Goal: Information Seeking & Learning: Learn about a topic

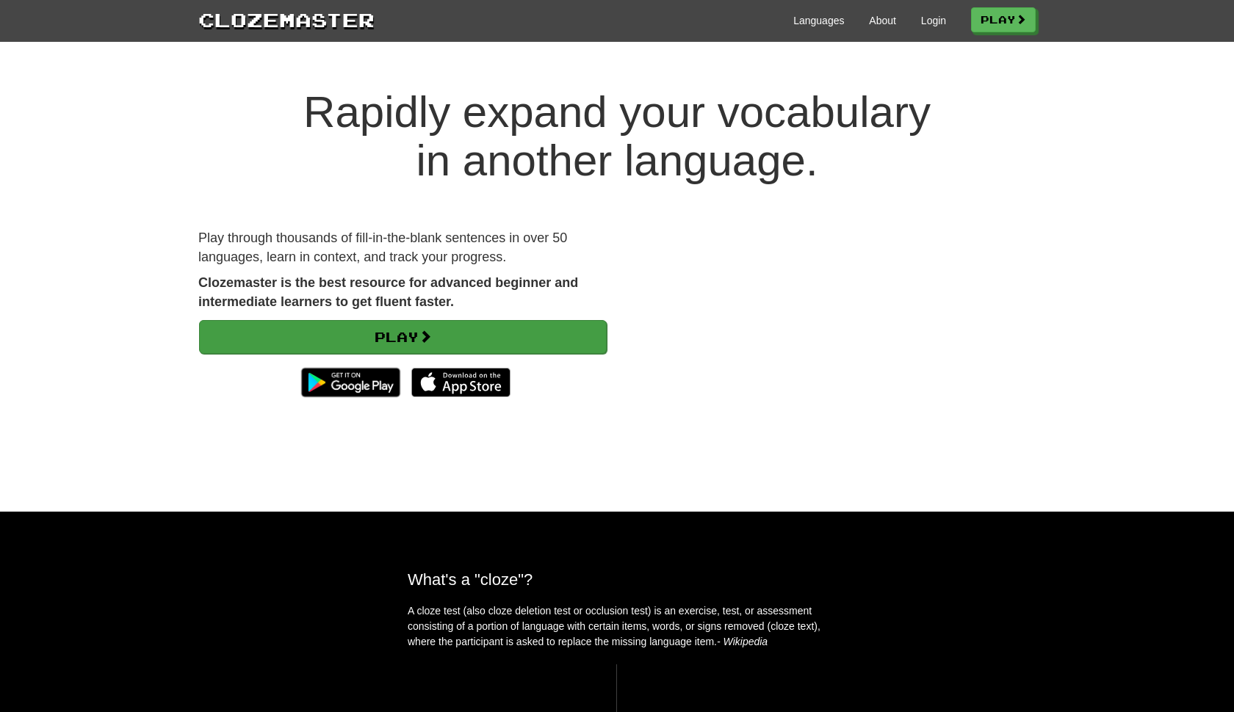
click at [405, 336] on link "Play" at bounding box center [403, 337] width 408 height 34
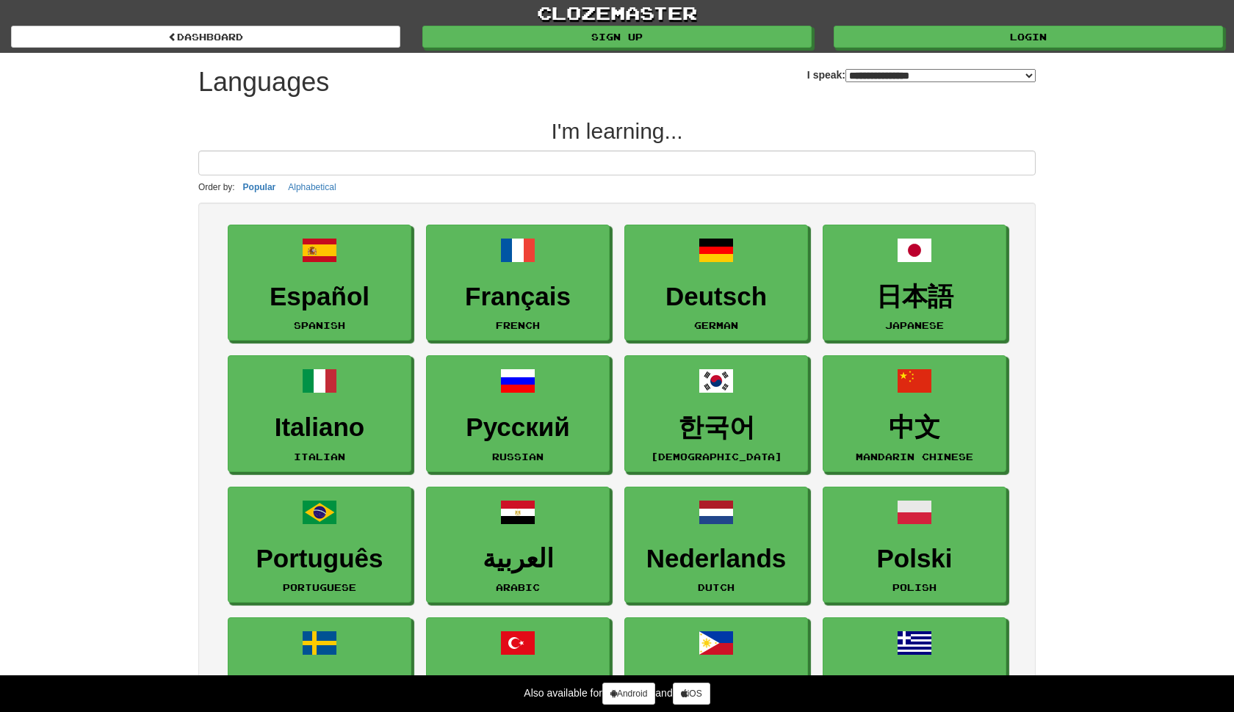
select select "*******"
click at [1001, 46] on link "Login" at bounding box center [1028, 37] width 389 height 22
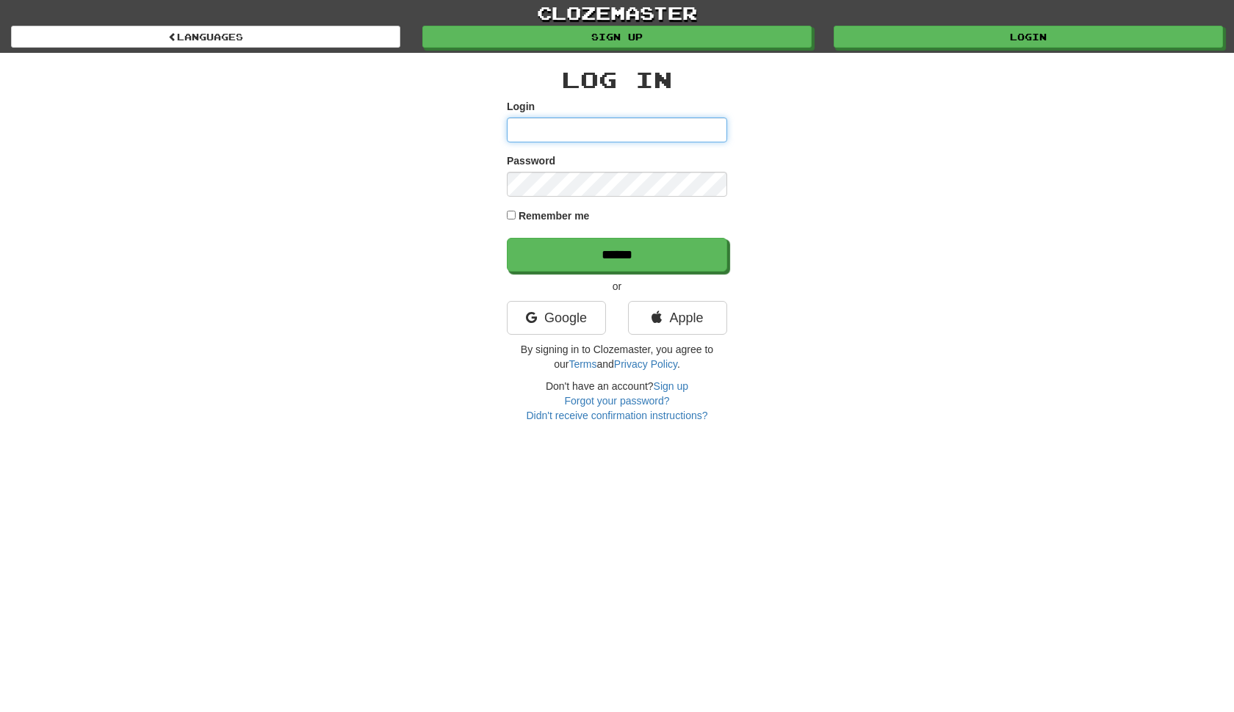
type input "**********"
click at [617, 254] on input "******" at bounding box center [617, 255] width 220 height 34
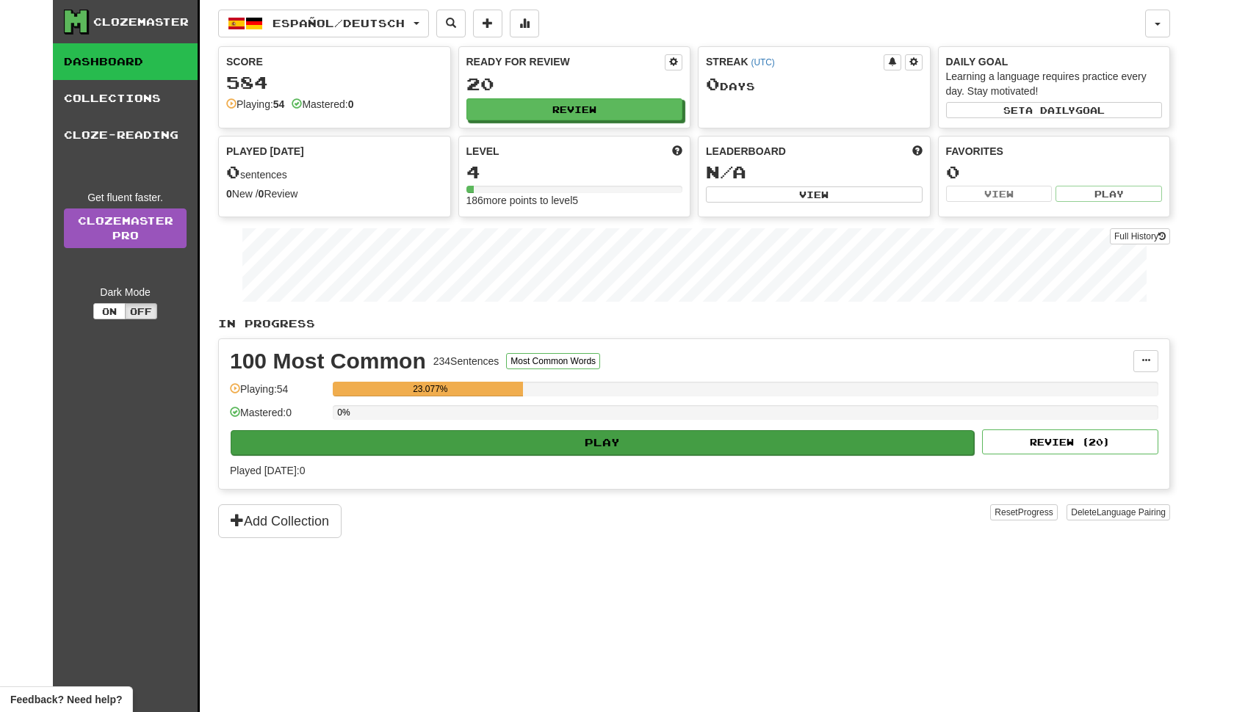
click at [528, 444] on button "Play" at bounding box center [602, 442] width 743 height 25
select select "**"
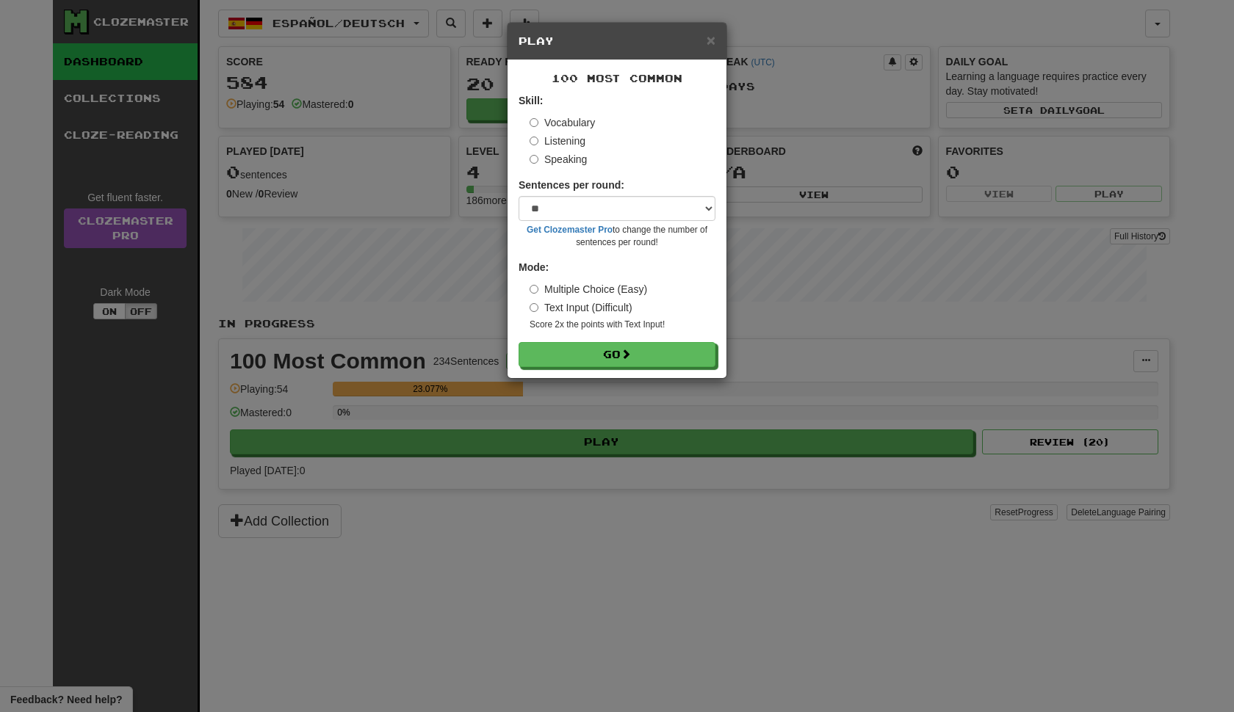
click at [562, 161] on label "Speaking" at bounding box center [557, 159] width 57 height 15
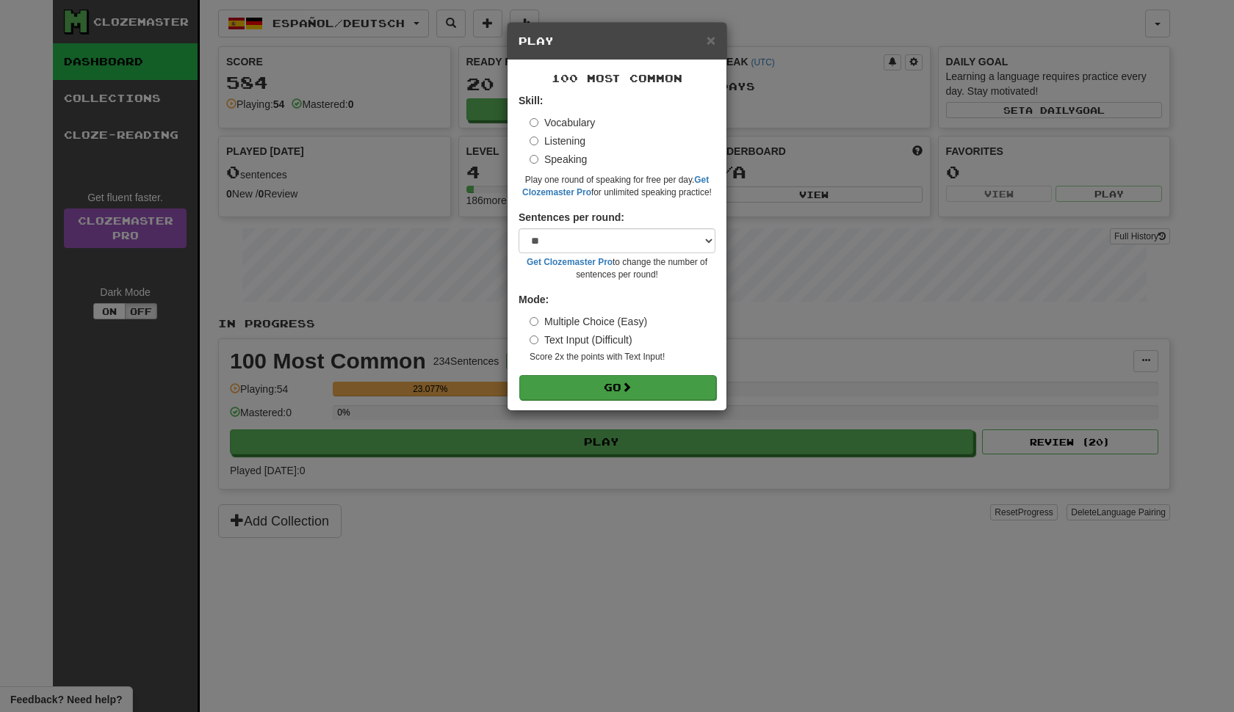
click at [607, 376] on button "Go" at bounding box center [617, 387] width 197 height 25
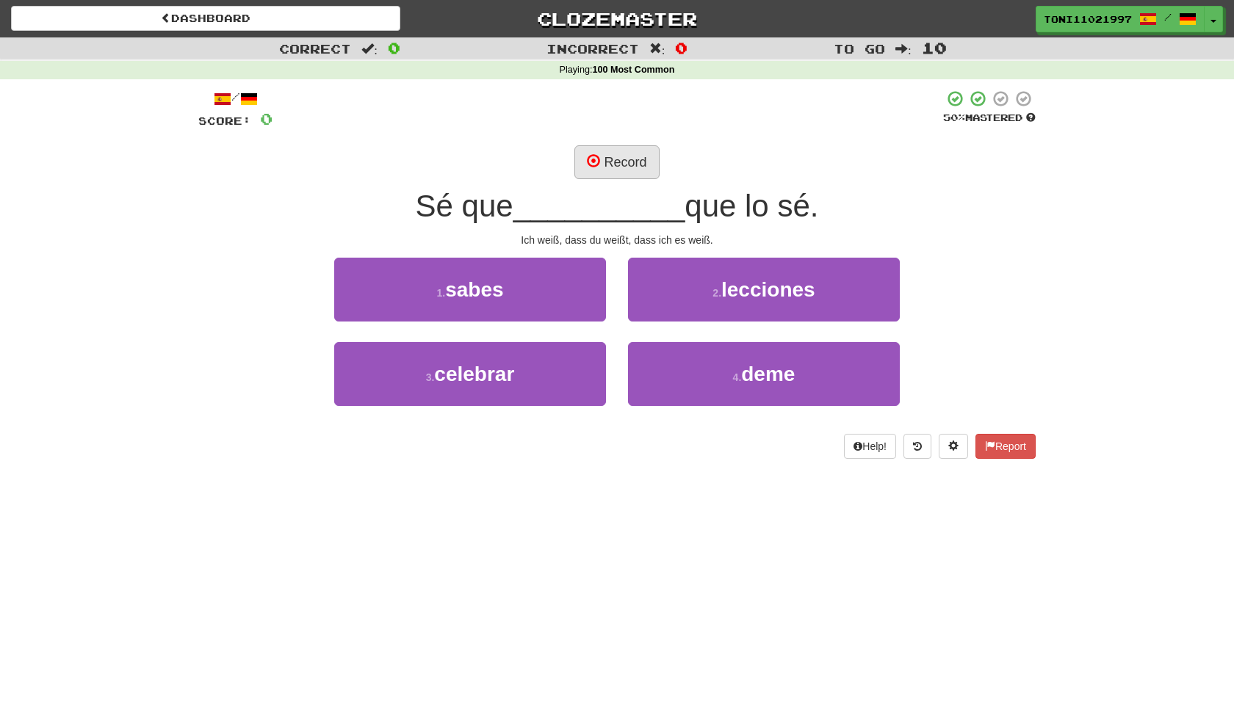
click at [598, 162] on span at bounding box center [593, 160] width 13 height 13
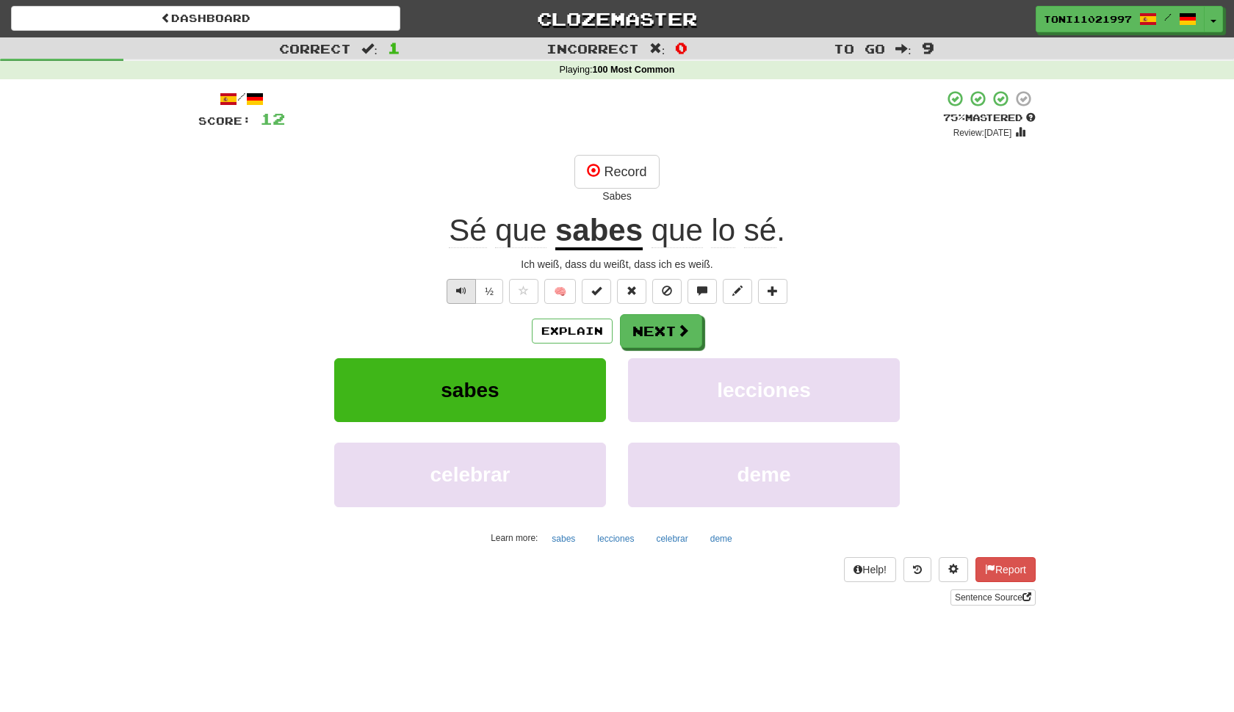
click at [456, 293] on span "Text-to-speech controls" at bounding box center [461, 291] width 10 height 10
click at [453, 288] on button "Text-to-speech controls" at bounding box center [460, 291] width 29 height 25
click at [681, 333] on span at bounding box center [683, 331] width 13 height 13
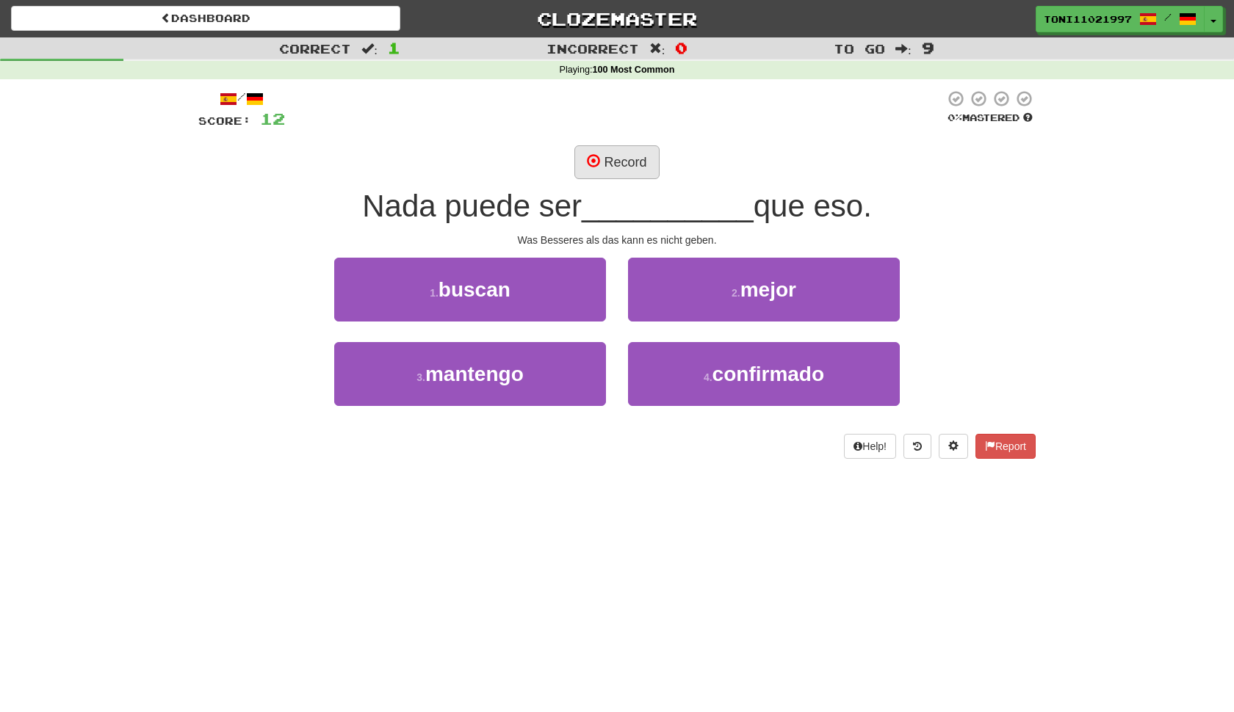
click at [623, 153] on button "Record" at bounding box center [616, 162] width 84 height 34
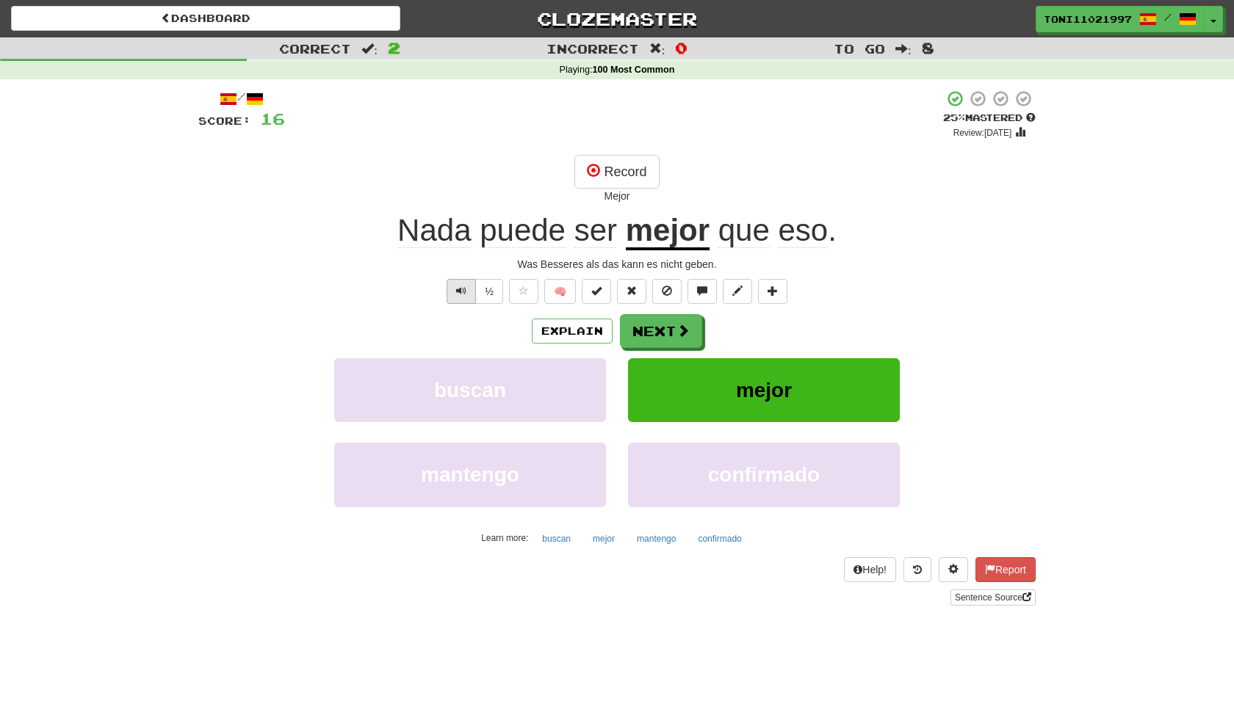
click at [470, 292] on button "Text-to-speech controls" at bounding box center [460, 291] width 29 height 25
click at [679, 332] on span at bounding box center [683, 331] width 13 height 13
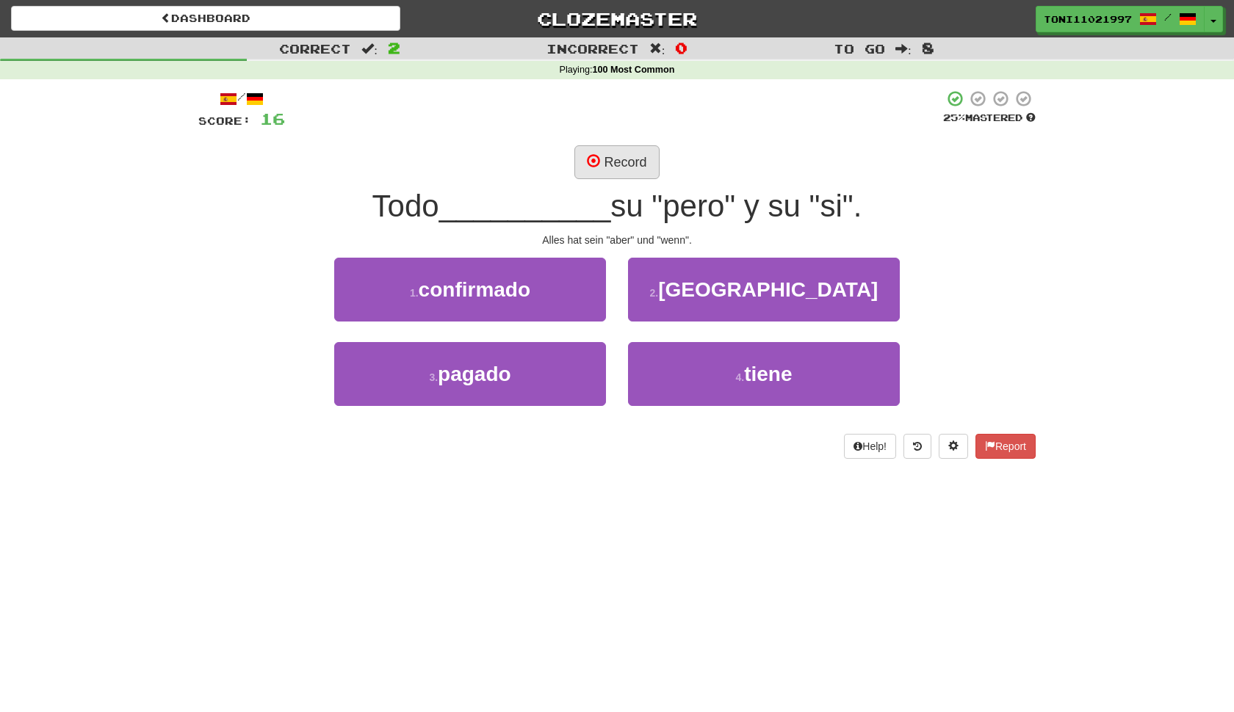
click at [627, 145] on button "Record" at bounding box center [616, 162] width 84 height 34
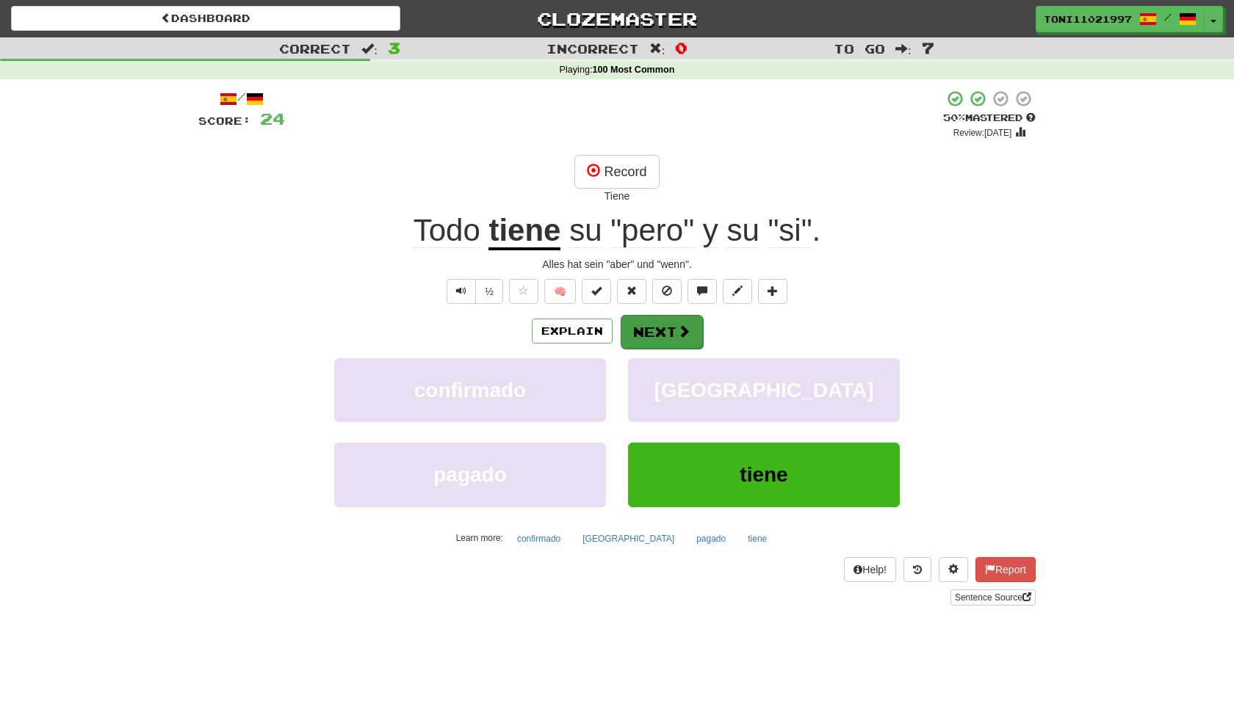
click at [685, 329] on span at bounding box center [683, 331] width 13 height 13
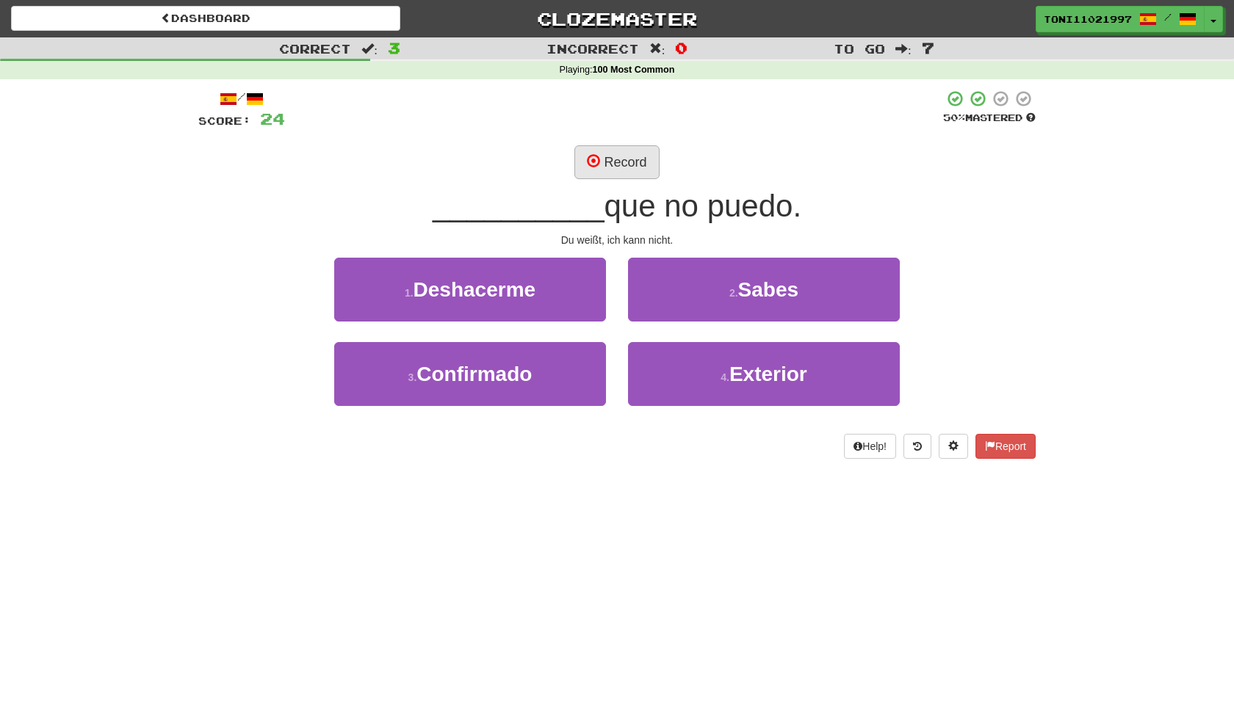
click at [604, 160] on button "Record" at bounding box center [616, 162] width 84 height 34
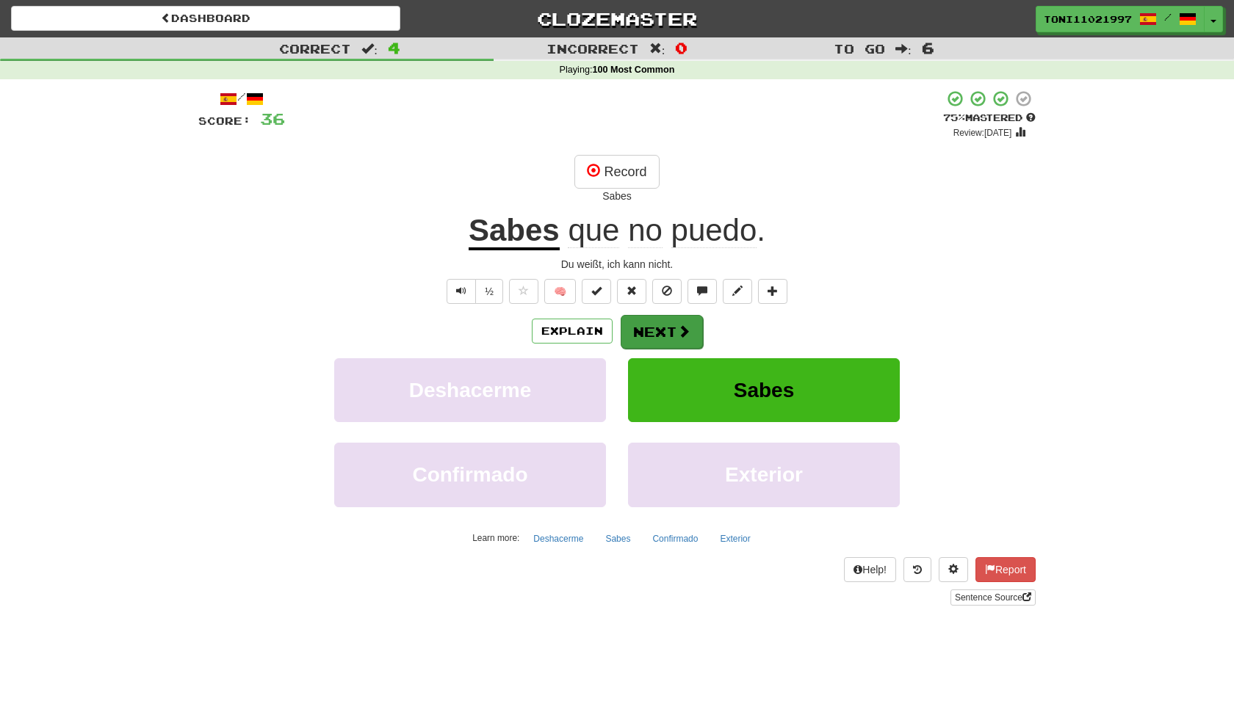
click at [692, 327] on button "Next" at bounding box center [661, 332] width 82 height 34
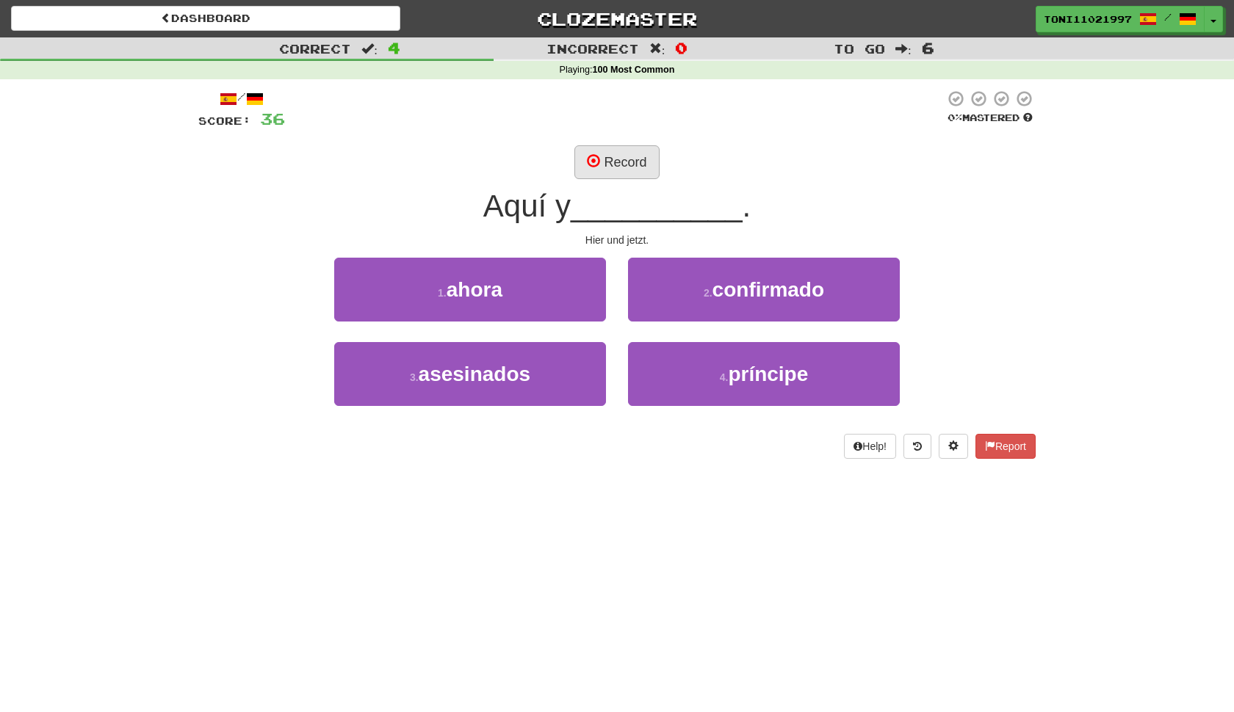
click at [612, 159] on button "Record" at bounding box center [616, 162] width 84 height 34
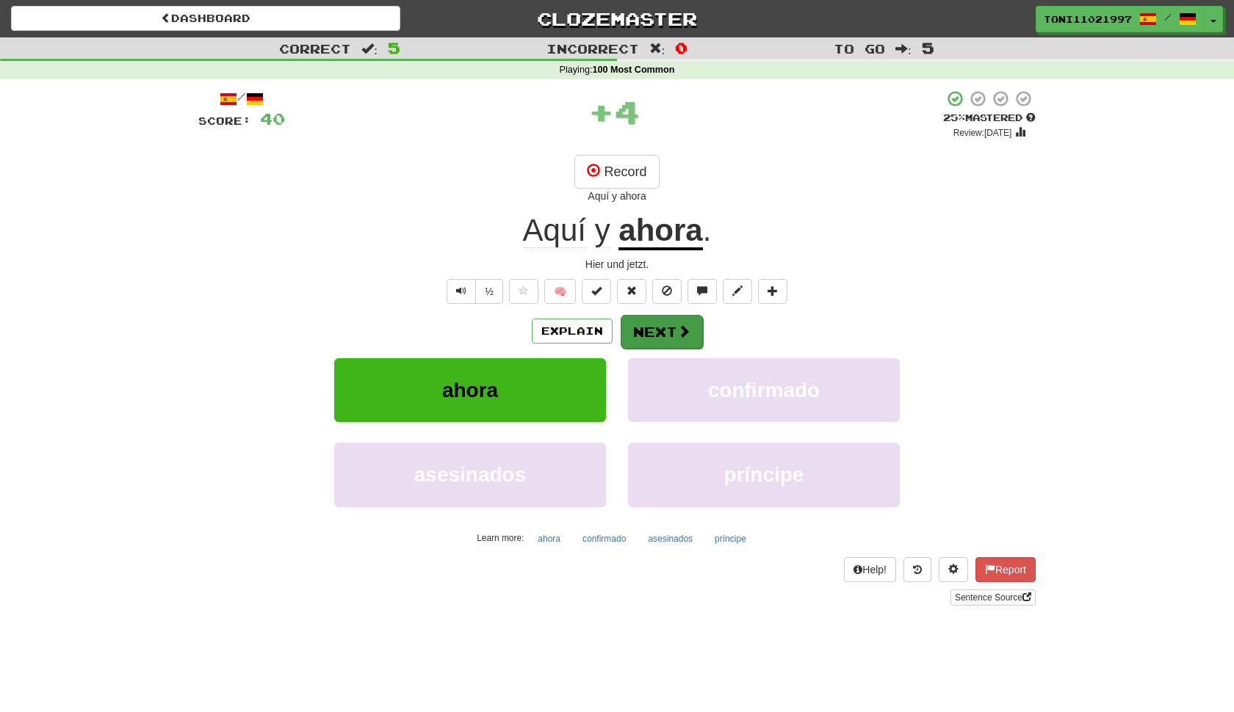
click at [670, 333] on button "Next" at bounding box center [661, 332] width 82 height 34
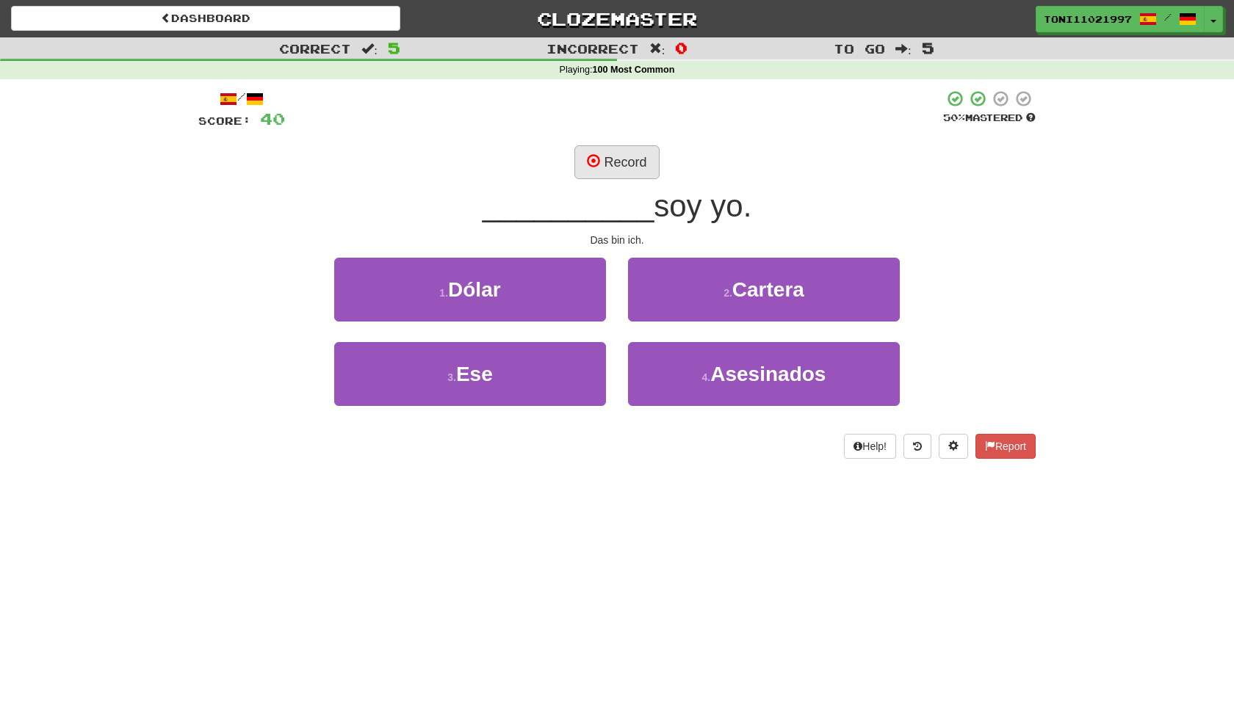
click at [601, 156] on button "Record" at bounding box center [616, 162] width 84 height 34
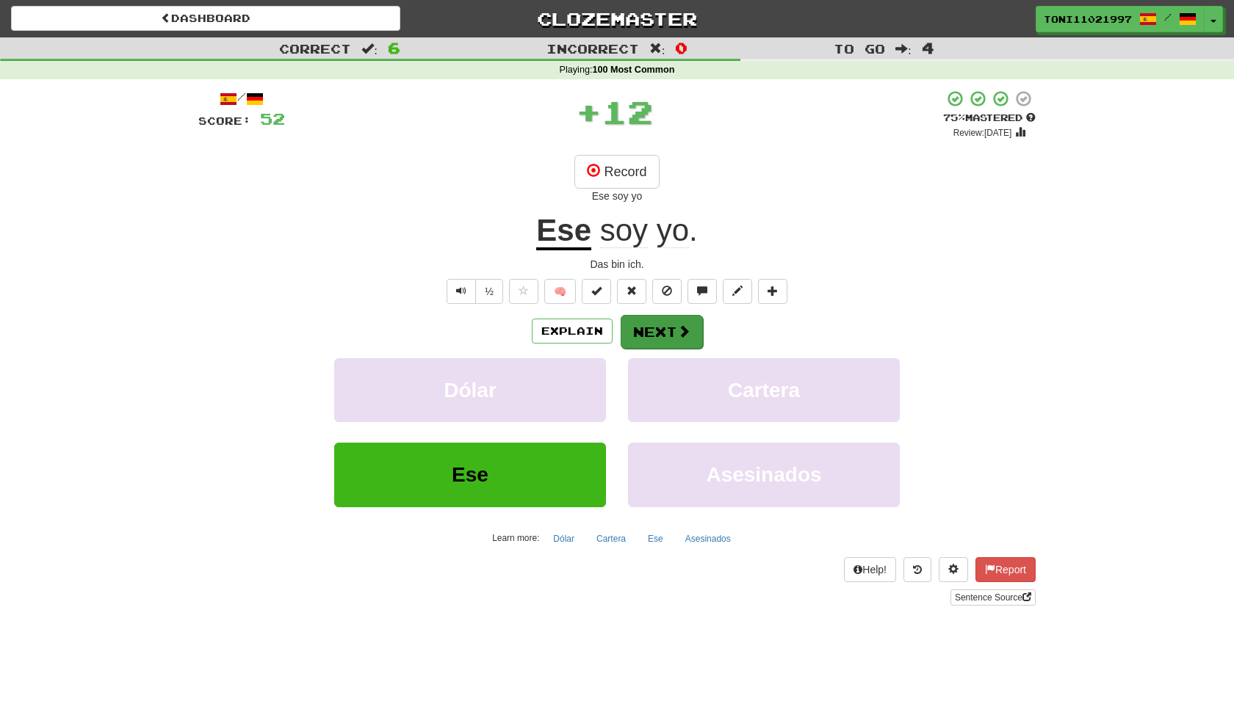
click at [665, 344] on button "Next" at bounding box center [661, 332] width 82 height 34
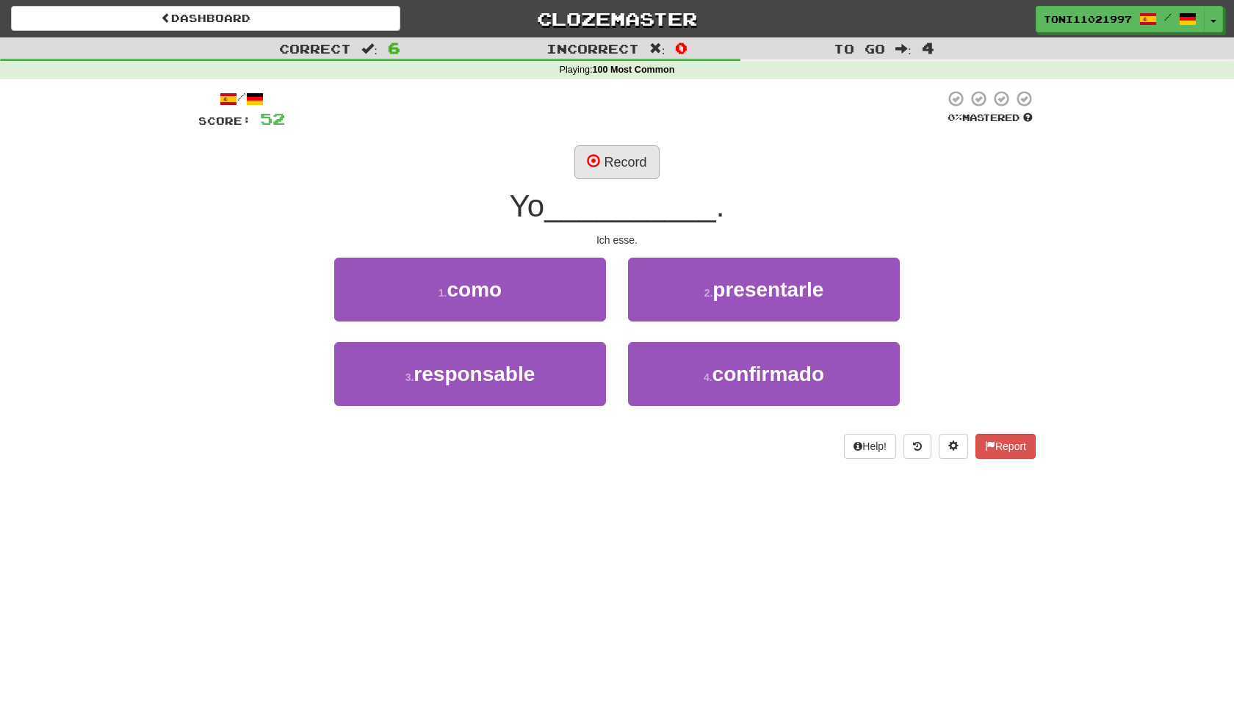
click at [625, 168] on button "Record" at bounding box center [616, 162] width 84 height 34
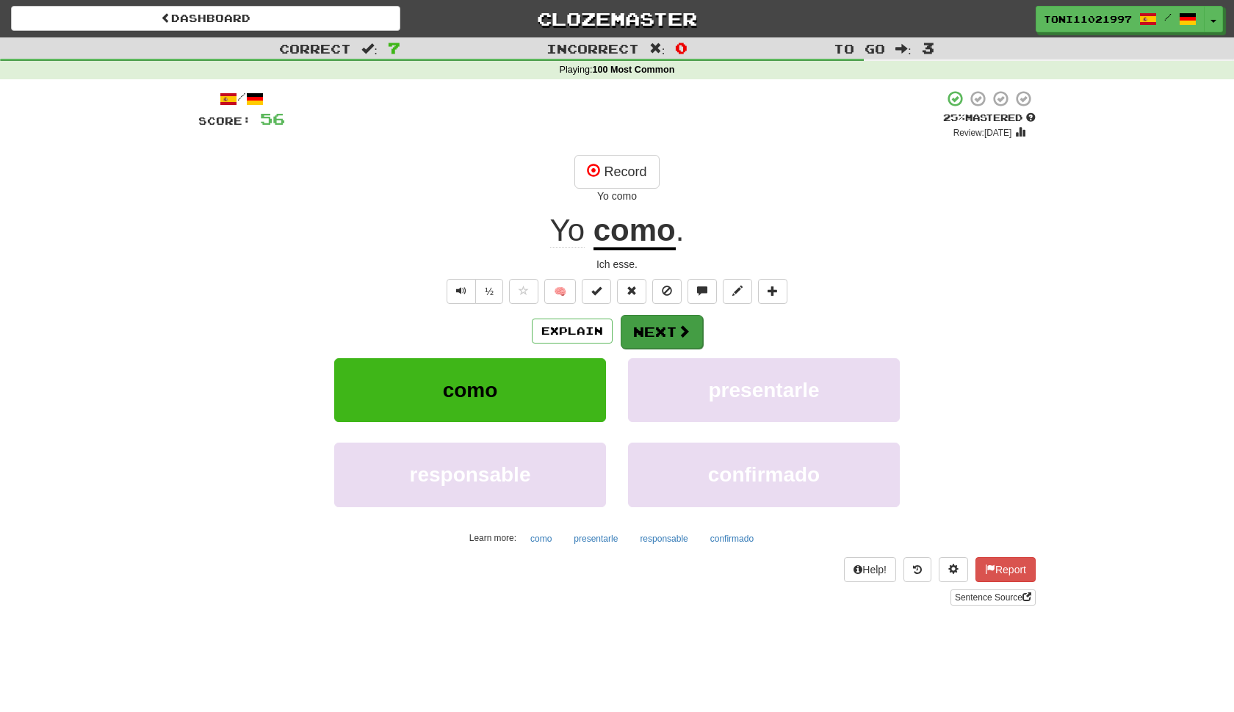
click at [683, 333] on span at bounding box center [683, 331] width 13 height 13
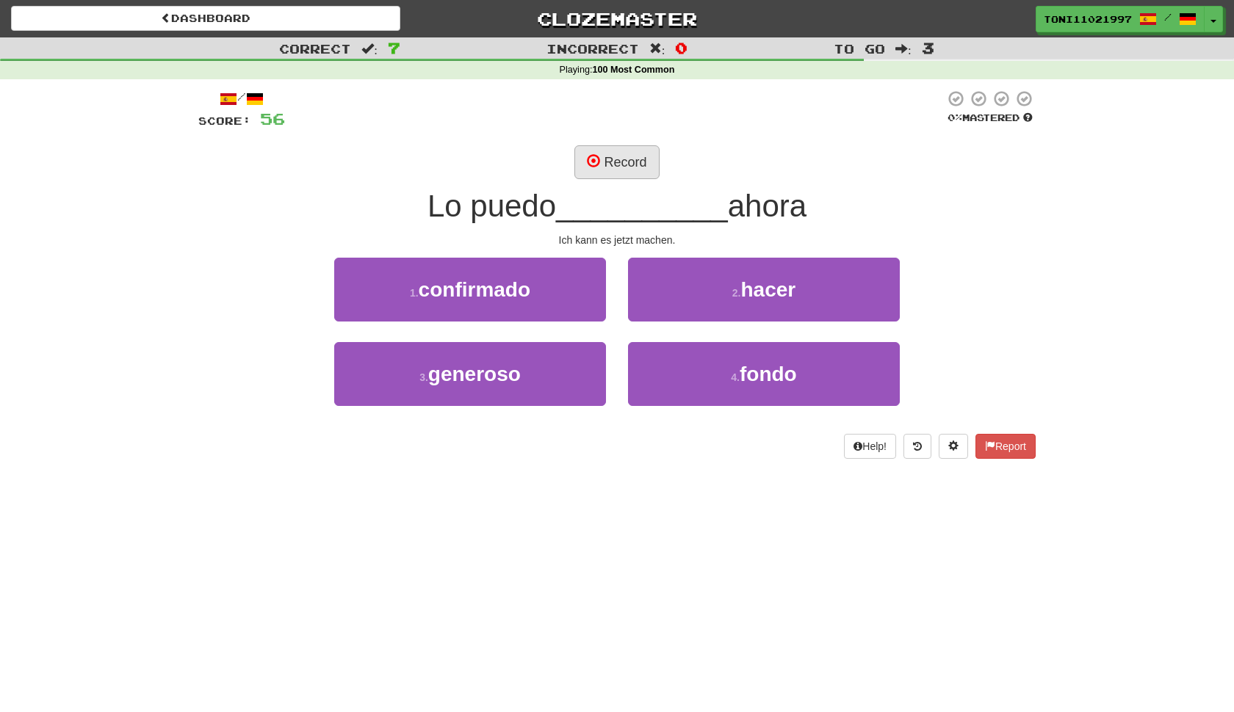
click at [620, 148] on button "Record" at bounding box center [616, 162] width 84 height 34
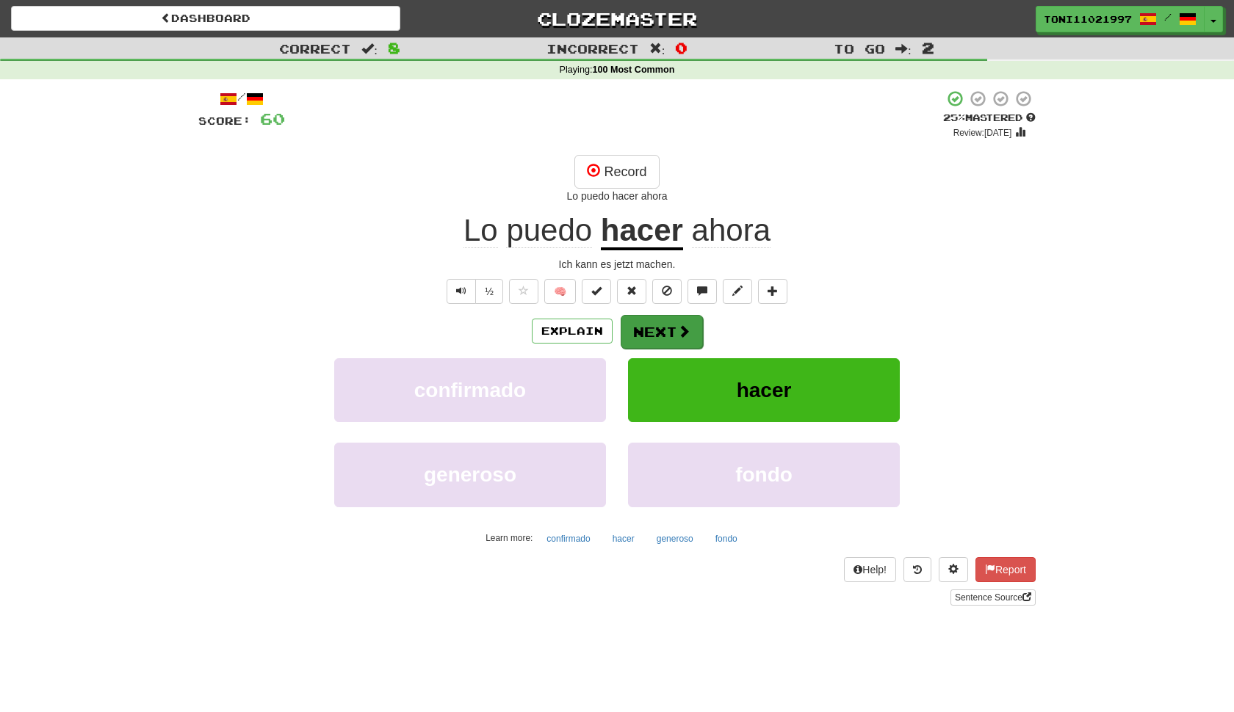
click at [672, 328] on button "Next" at bounding box center [661, 332] width 82 height 34
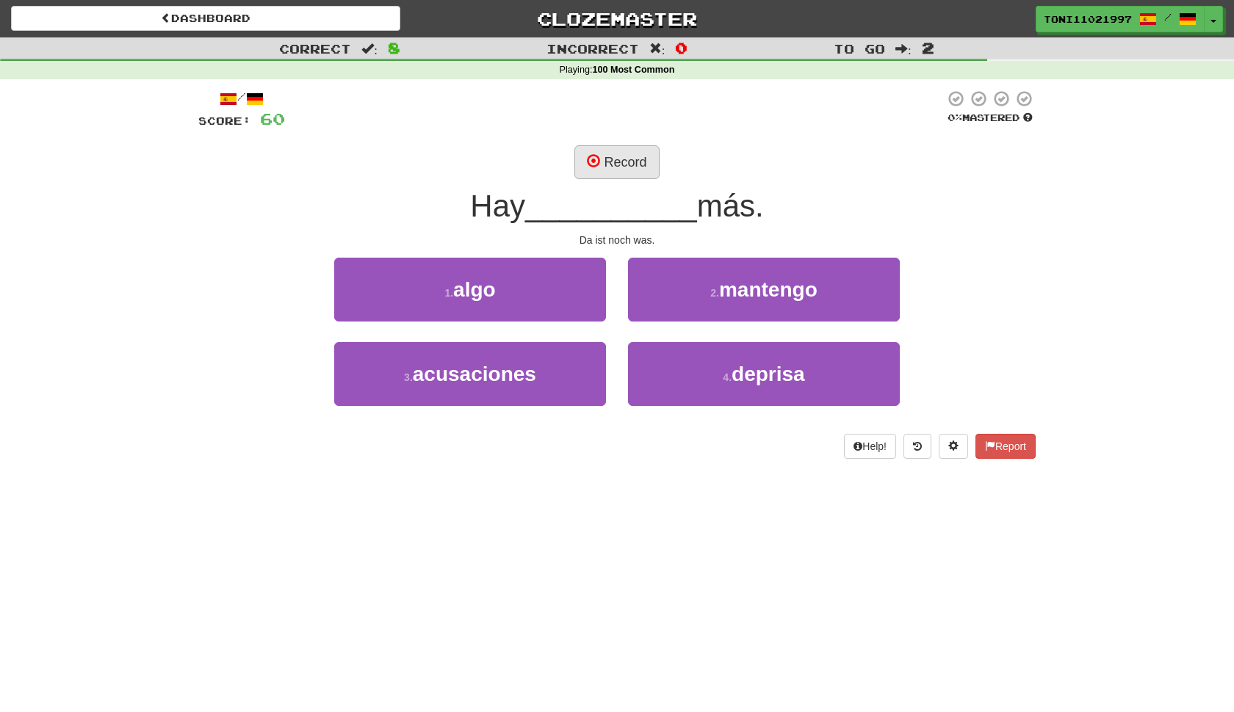
click at [607, 156] on button "Record" at bounding box center [616, 162] width 84 height 34
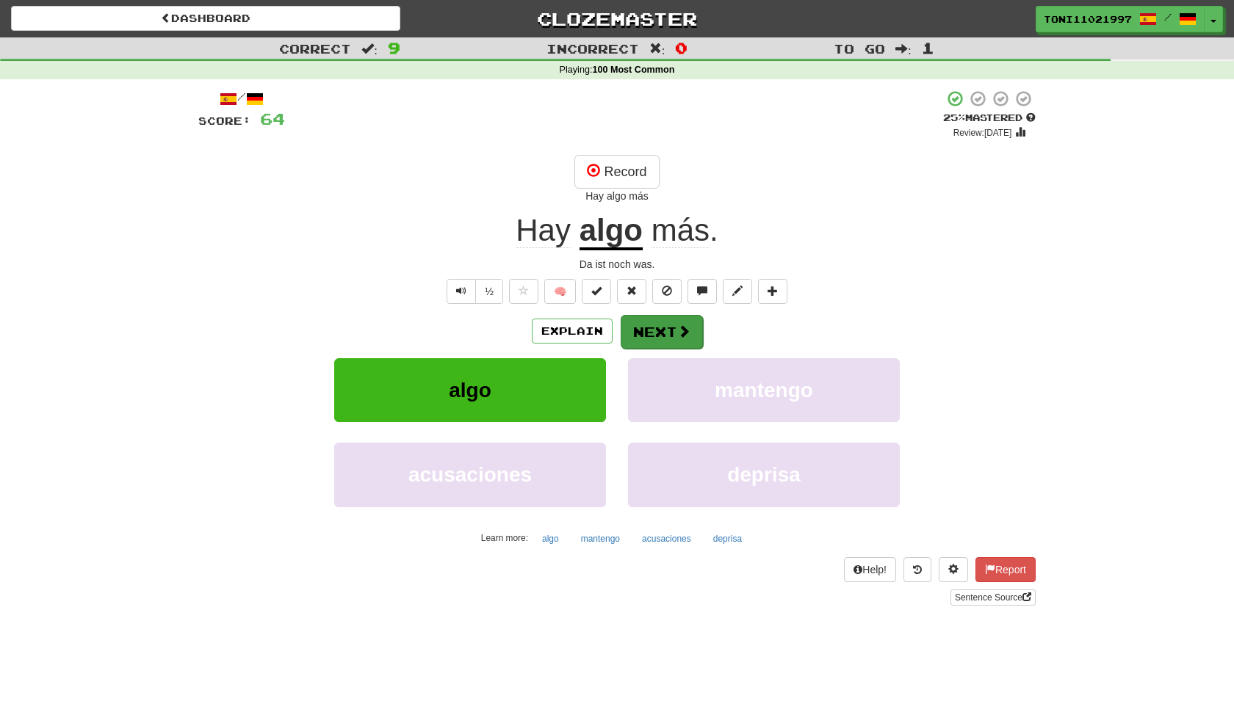
click at [681, 327] on span at bounding box center [683, 331] width 13 height 13
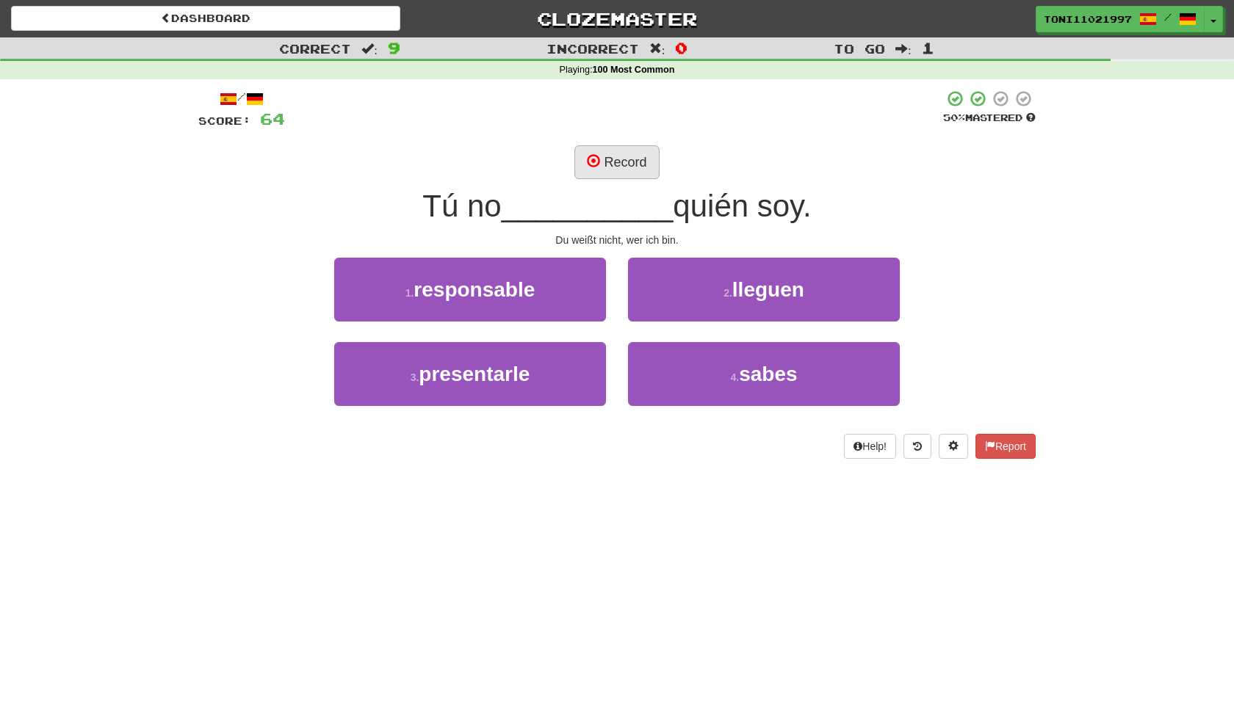
click at [620, 160] on button "Record" at bounding box center [616, 162] width 84 height 34
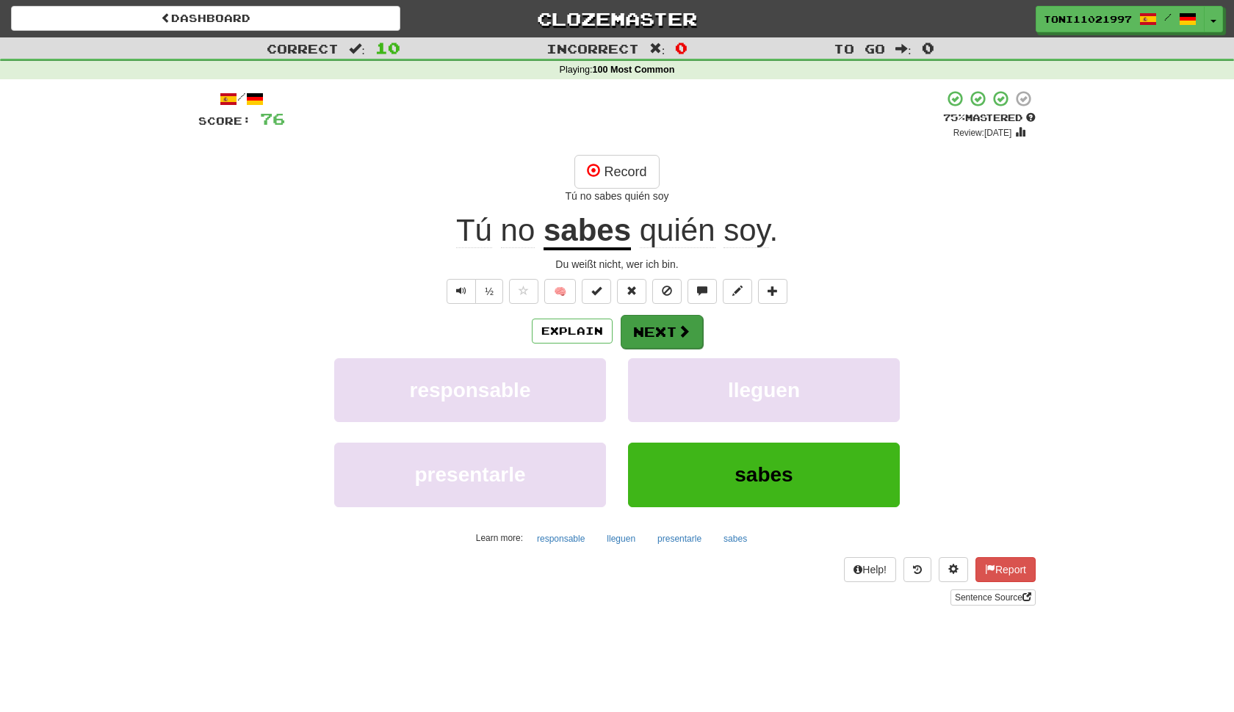
click at [681, 334] on span at bounding box center [683, 331] width 13 height 13
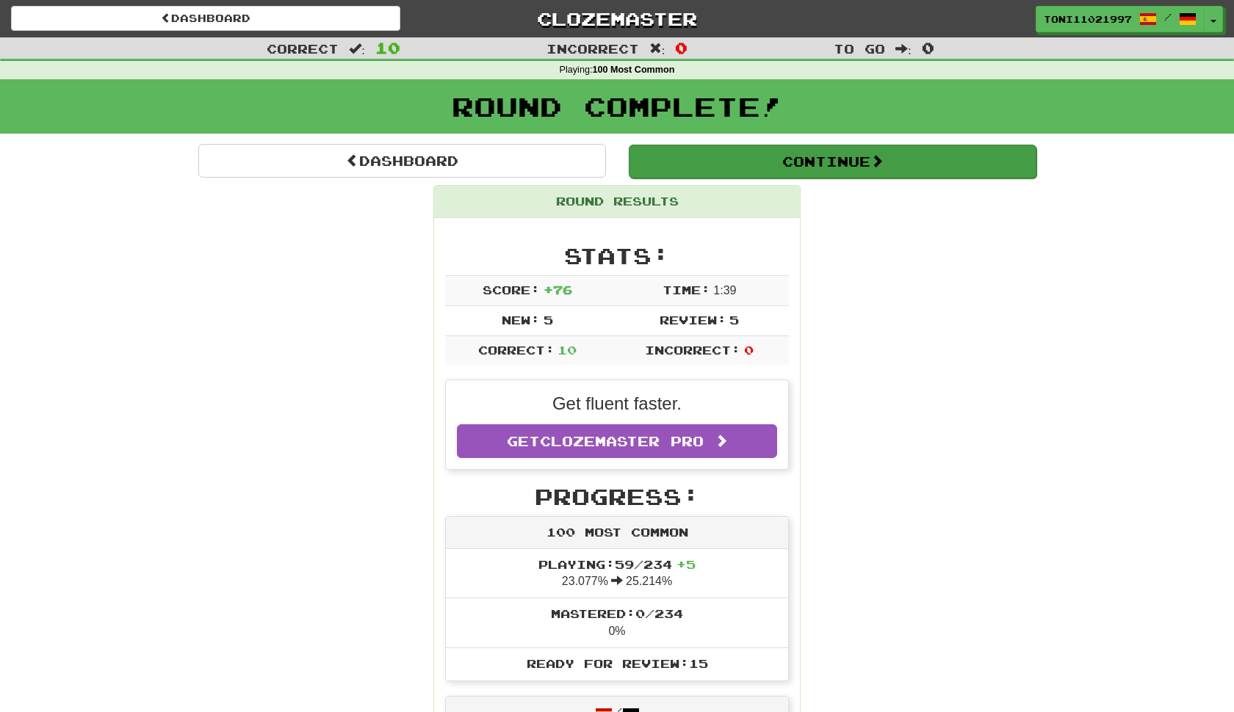
click at [883, 160] on span at bounding box center [876, 160] width 13 height 13
